Goal: Communication & Community: Answer question/provide support

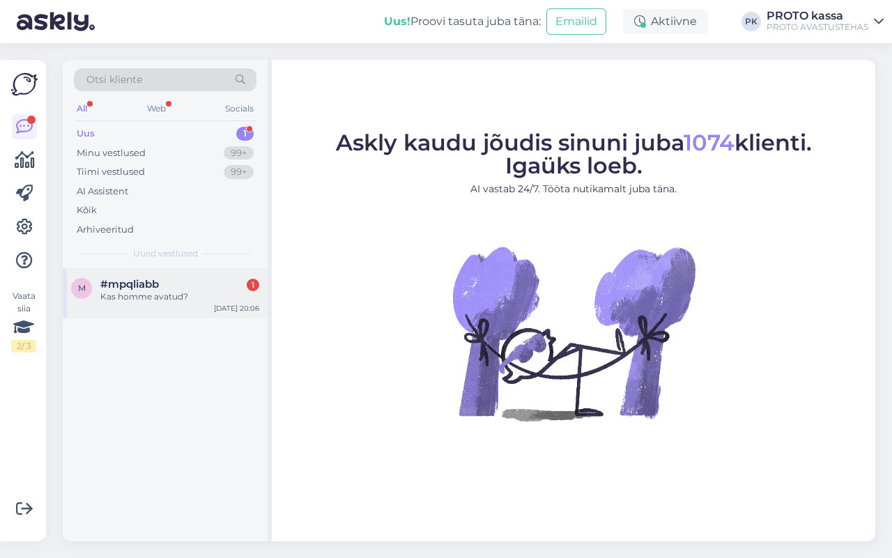
click at [139, 291] on div "Kas homme avatud?" at bounding box center [179, 297] width 159 height 13
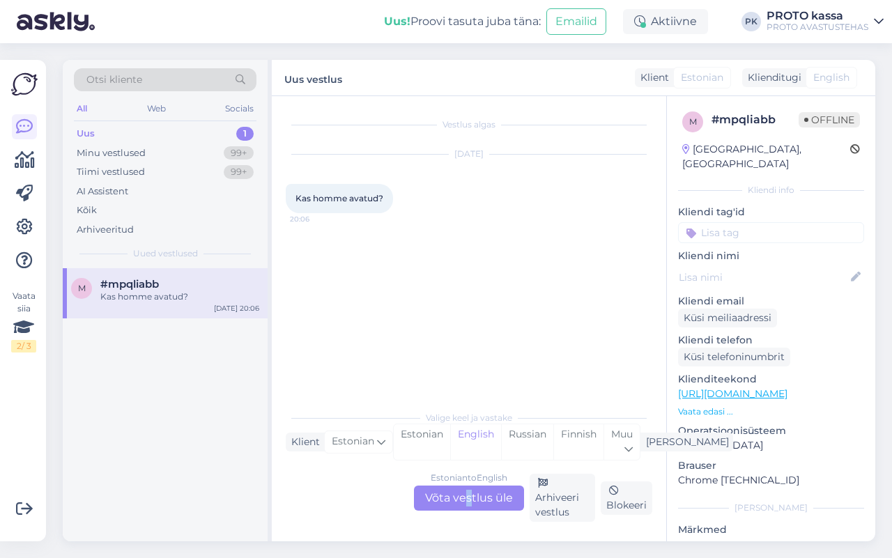
click at [467, 510] on div "Estonian to English Võta vestlus üle" at bounding box center [469, 498] width 110 height 25
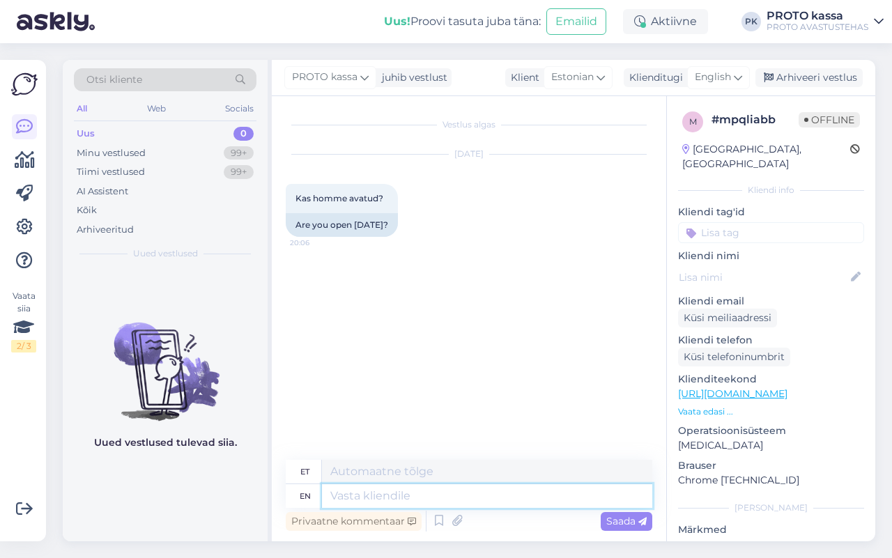
click at [460, 499] on textarea at bounding box center [487, 496] width 330 height 24
click at [708, 67] on div "English" at bounding box center [718, 77] width 63 height 22
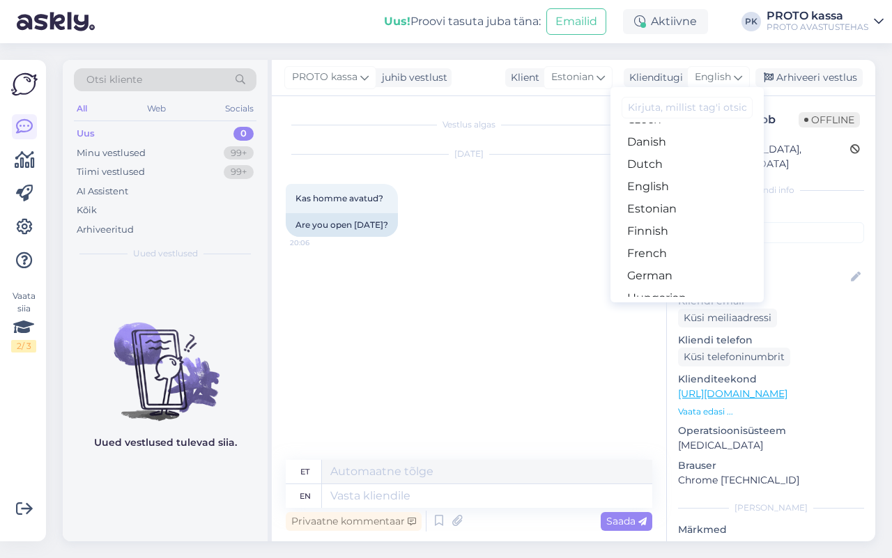
scroll to position [105, 0]
click at [666, 214] on link "Estonian" at bounding box center [687, 213] width 153 height 22
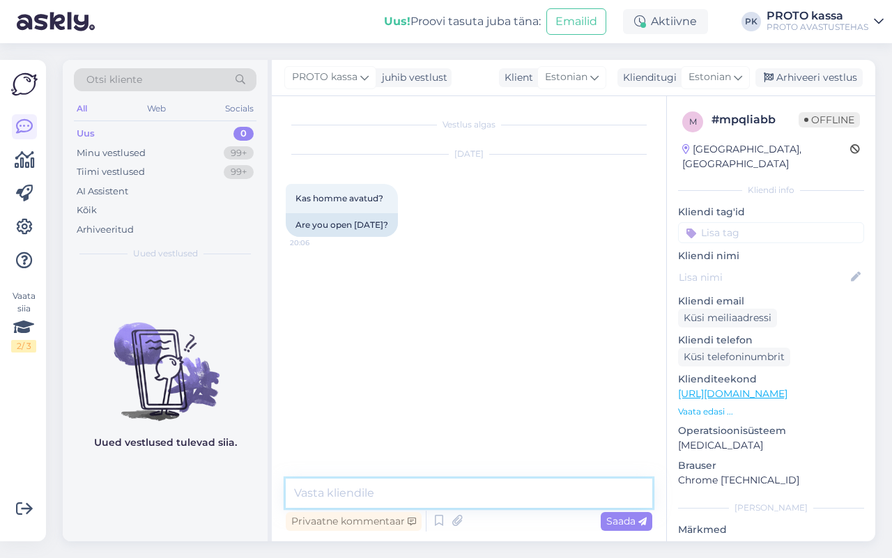
click at [363, 492] on textarea at bounding box center [469, 493] width 367 height 29
type textarea "N"
type textarea "H"
type textarea "Jah oleme täna avatud kella 11.00st"
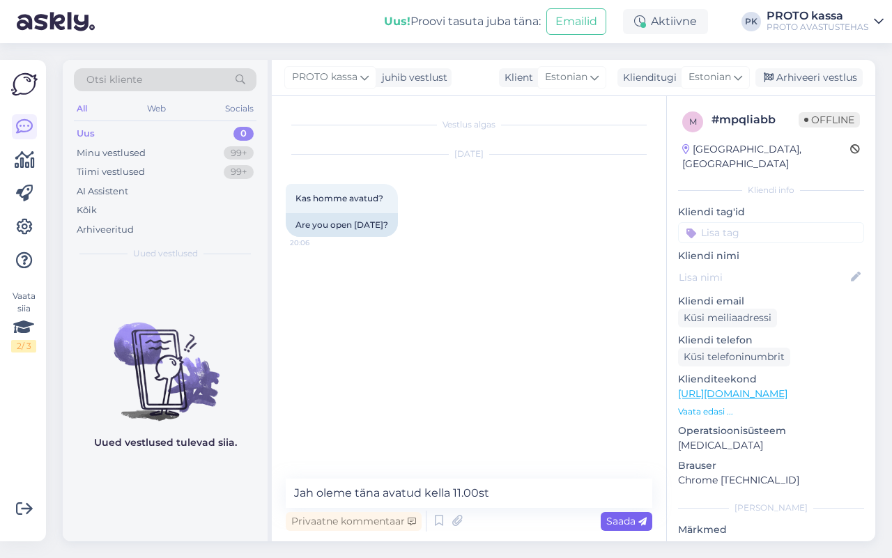
click at [622, 519] on span "Saada" at bounding box center [626, 521] width 40 height 13
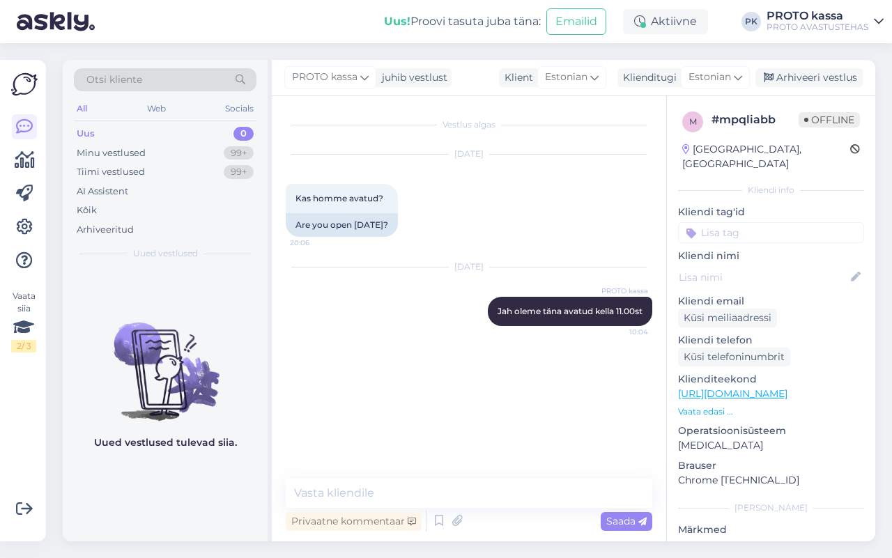
click at [119, 132] on div "Uus 0" at bounding box center [165, 134] width 183 height 20
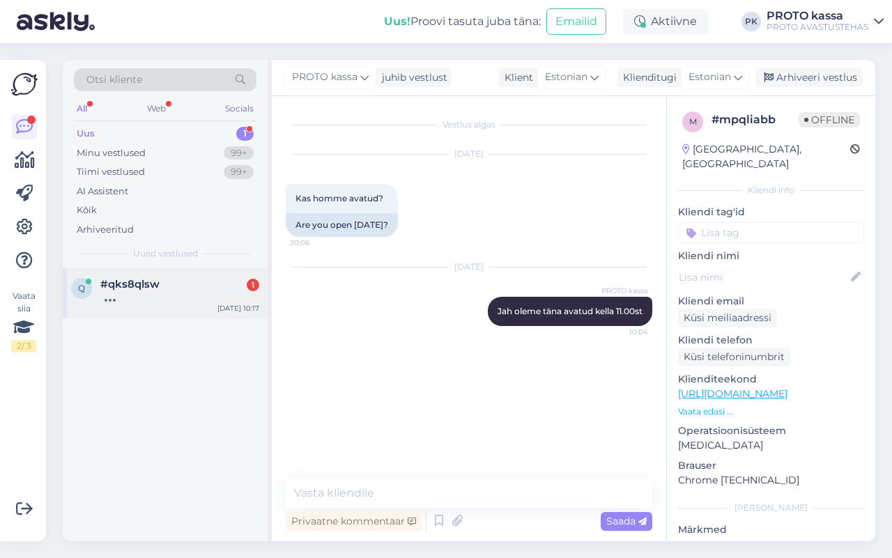
click at [169, 289] on div "#qks8qlsw 1" at bounding box center [179, 284] width 159 height 13
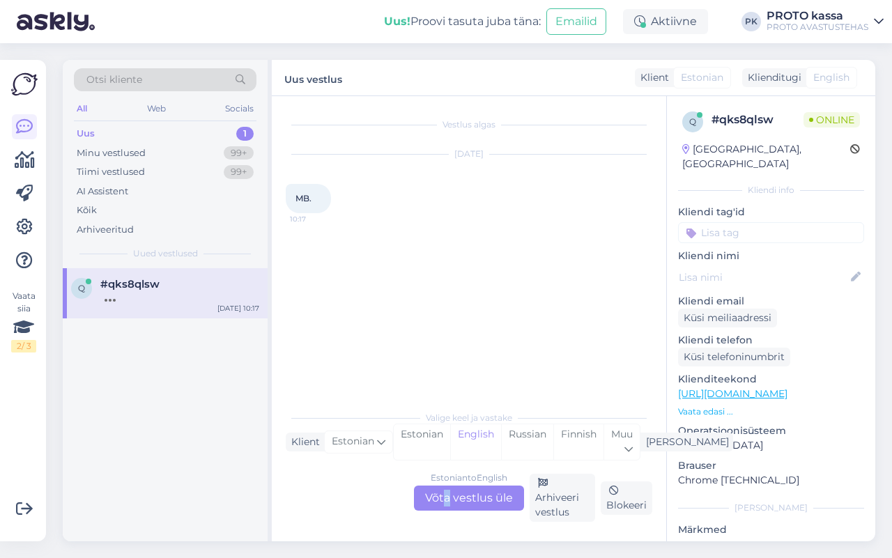
click at [448, 484] on div "Estonian to English Võta vestlus üle Arhiveeri vestlus Blokeeri" at bounding box center [469, 498] width 367 height 48
click at [476, 494] on div "Estonian to English Võta vestlus üle" at bounding box center [469, 498] width 110 height 25
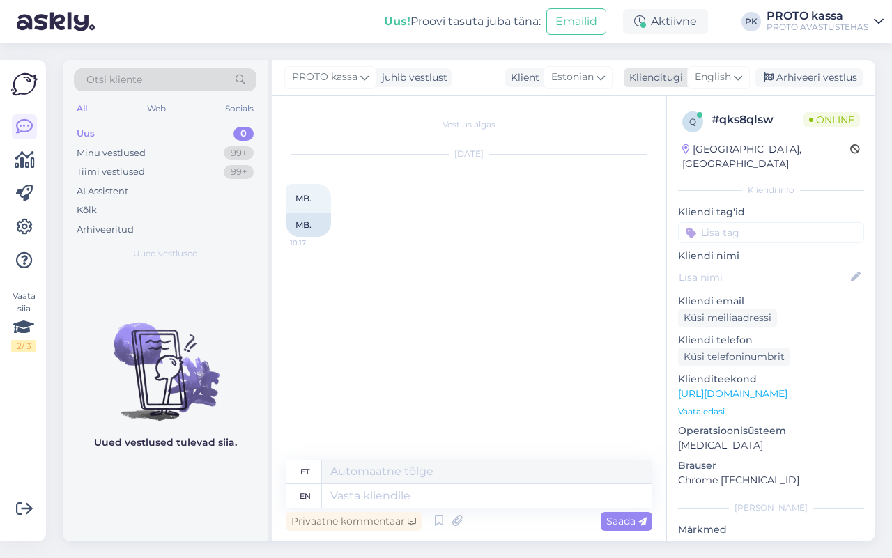
click at [710, 77] on span "English" at bounding box center [713, 77] width 36 height 15
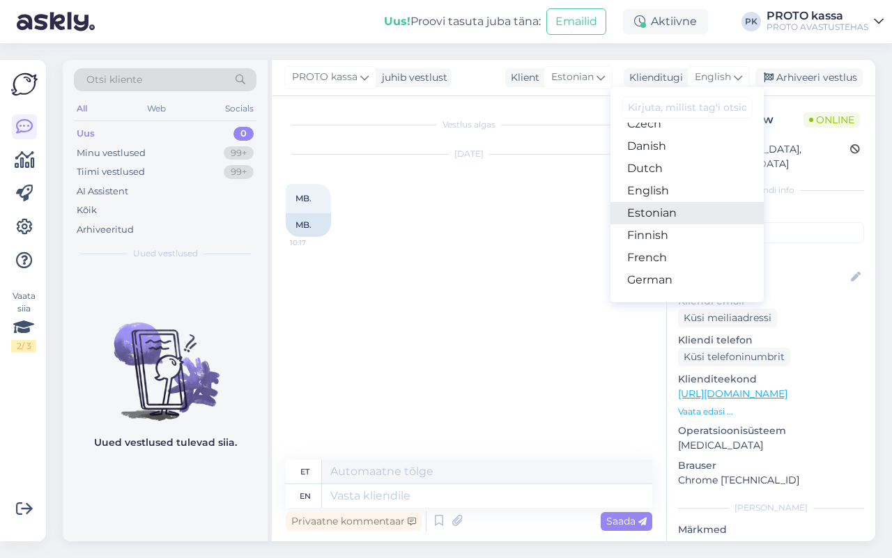
click at [683, 217] on link "Estonian" at bounding box center [687, 213] width 153 height 22
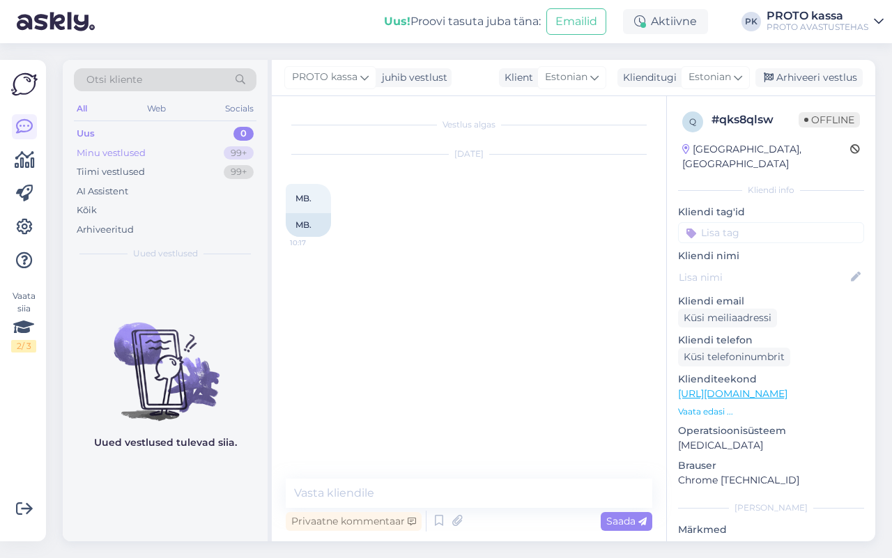
click at [116, 144] on div "Minu vestlused 99+" at bounding box center [165, 154] width 183 height 20
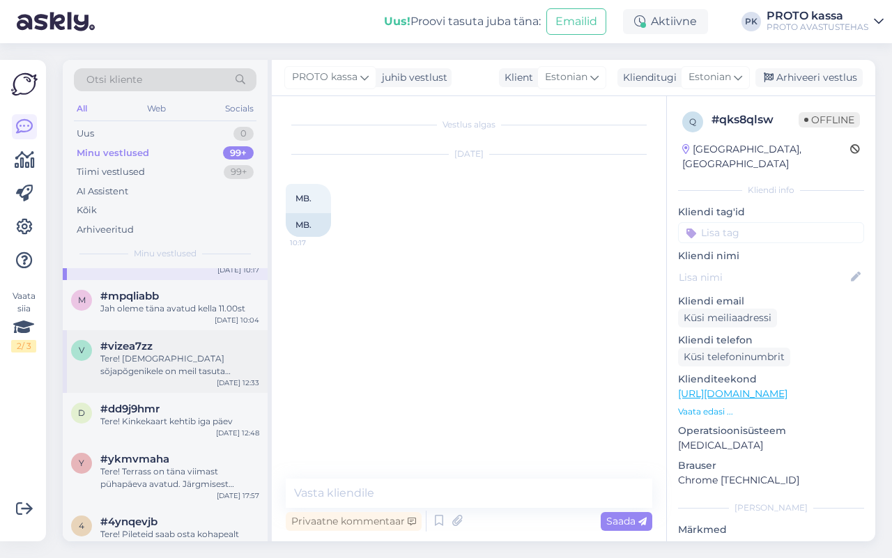
scroll to position [0, 0]
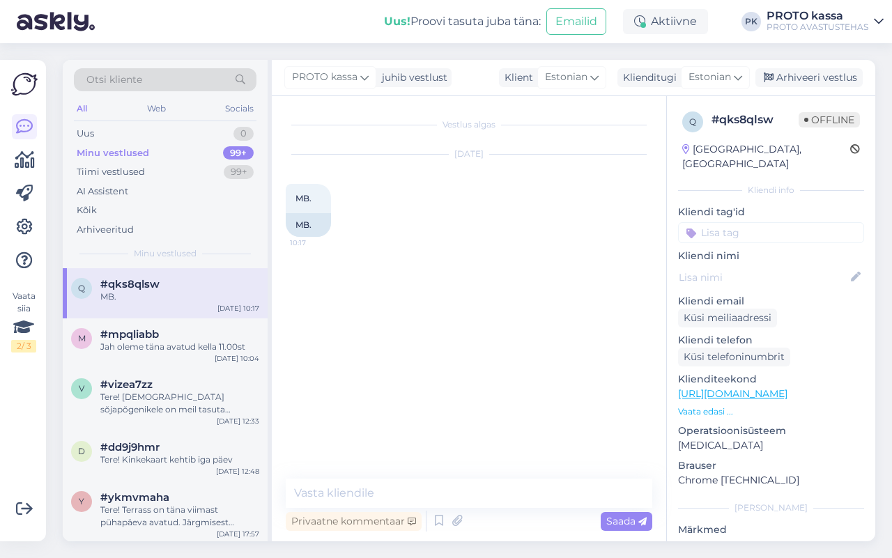
click at [788, 388] on link "[URL][DOMAIN_NAME]" at bounding box center [732, 394] width 109 height 13
click at [392, 484] on textarea at bounding box center [469, 493] width 367 height 29
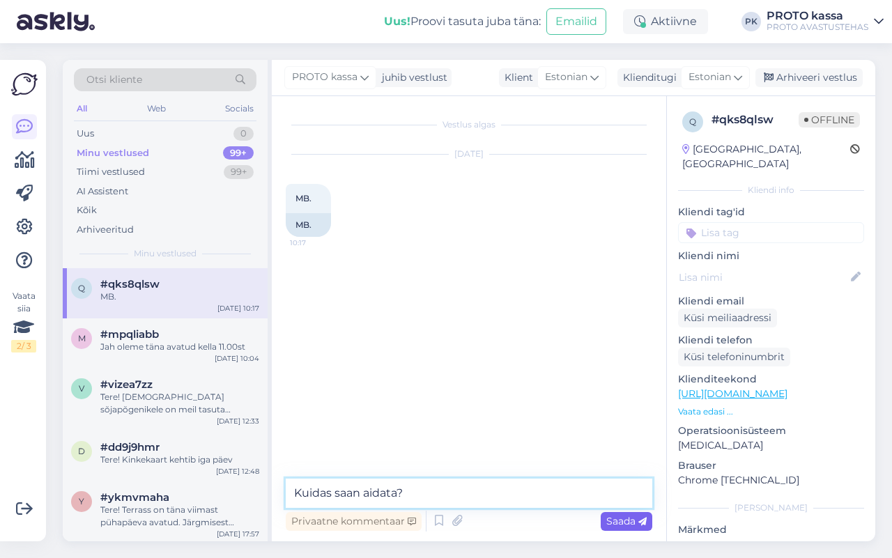
type textarea "Kuidas saan aidata?"
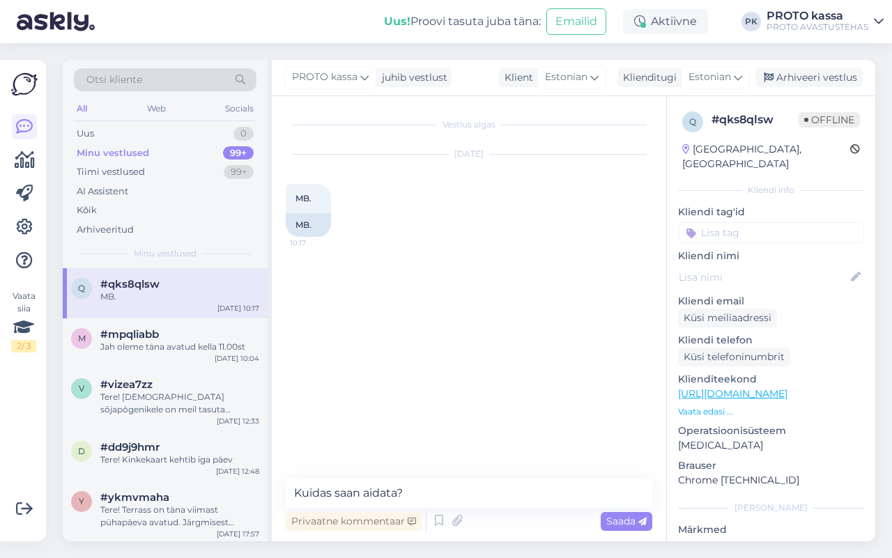
click at [628, 515] on span "Saada" at bounding box center [626, 521] width 40 height 13
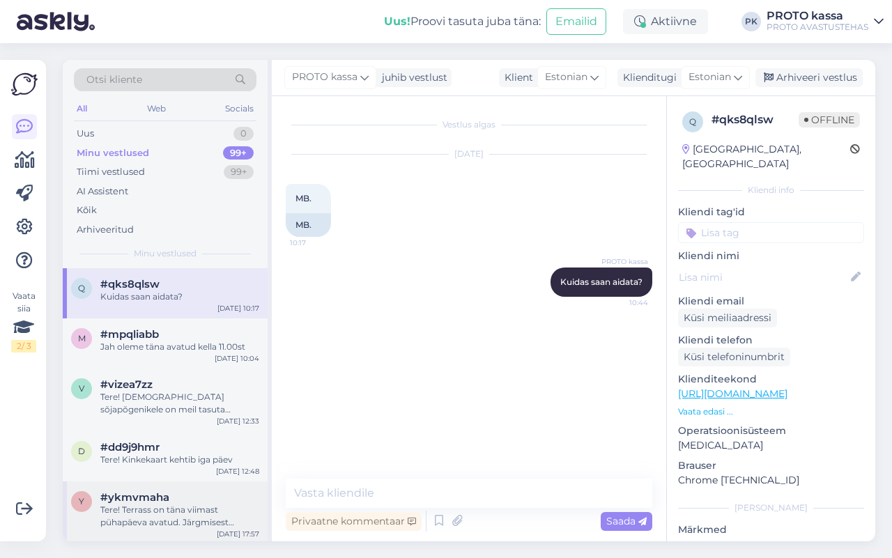
click at [153, 530] on div "y #ykmvmaha Tere! Terrass on [PERSON_NAME] viimast pühapäeva avatud. Järgmisest…" at bounding box center [165, 513] width 205 height 63
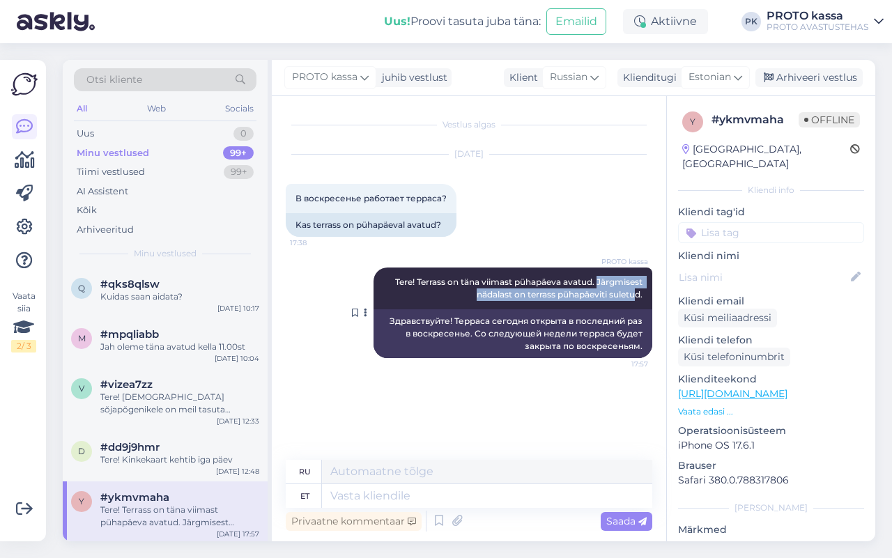
drag, startPoint x: 403, startPoint y: 295, endPoint x: 636, endPoint y: 305, distance: 233.0
click at [636, 305] on div "PROTO [PERSON_NAME] Tere! Terrass on [PERSON_NAME] viimast pühapäeva avatud. Jä…" at bounding box center [513, 289] width 279 height 42
click at [91, 135] on div "Uus" at bounding box center [85, 134] width 17 height 14
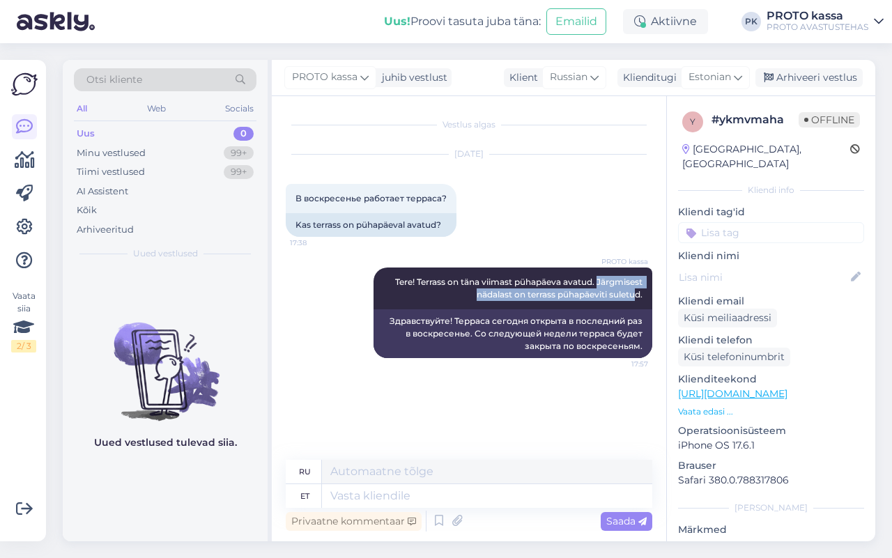
click at [165, 118] on div "All Web Socials" at bounding box center [165, 111] width 183 height 22
click at [141, 112] on div "All Web Socials" at bounding box center [165, 111] width 183 height 22
click at [161, 101] on div "Web" at bounding box center [156, 109] width 24 height 18
click at [112, 172] on div "Tiimi vestlused" at bounding box center [111, 172] width 68 height 14
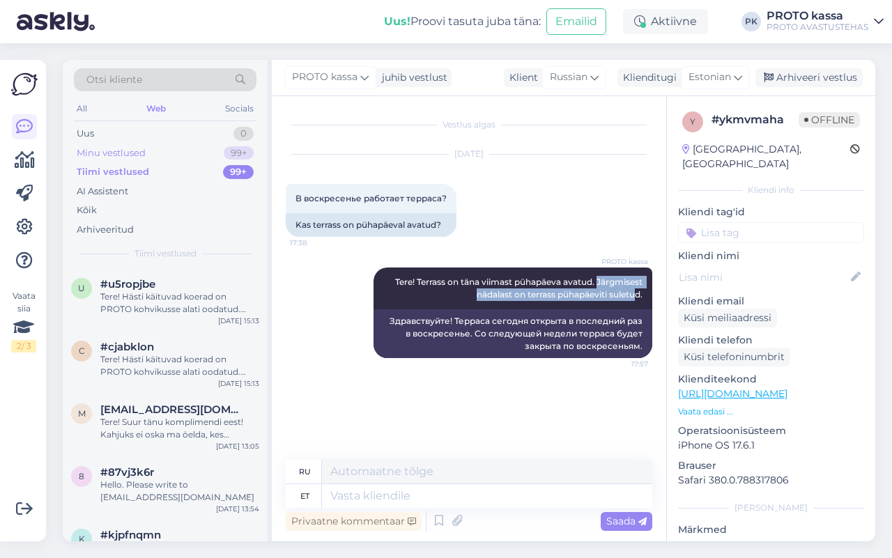
click at [116, 152] on div "Minu vestlused" at bounding box center [111, 153] width 69 height 14
